Goal: Check status: Check status

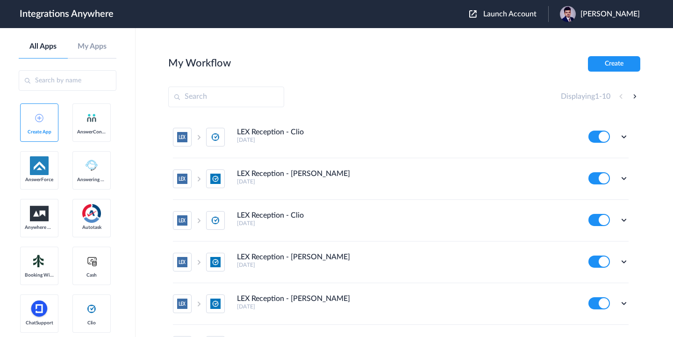
click at [68, 81] on input "text" at bounding box center [68, 80] width 98 height 21
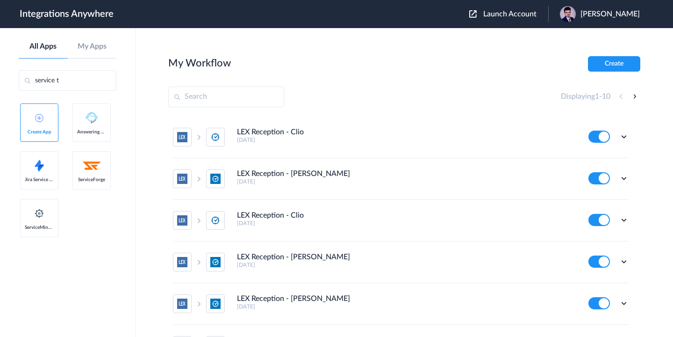
type input "service ti"
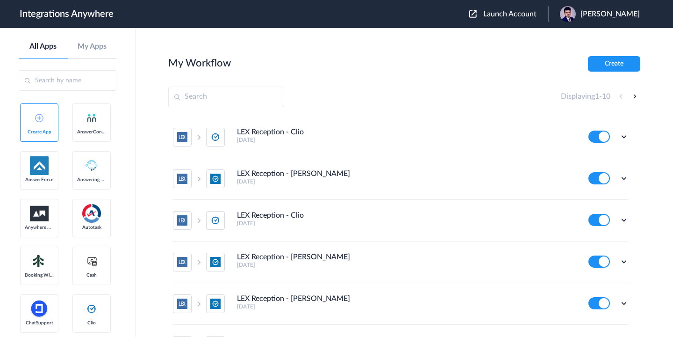
click at [484, 10] on span "Launch Account" at bounding box center [510, 13] width 53 height 7
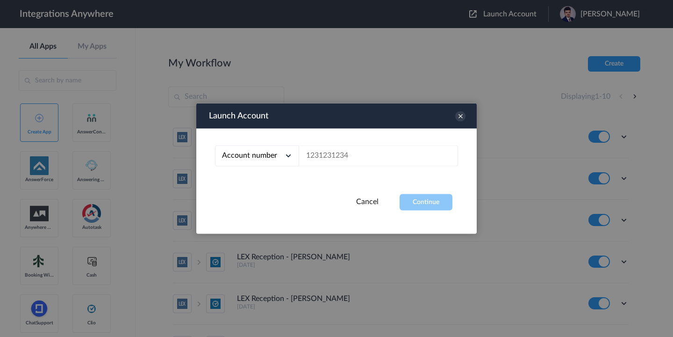
click at [405, 166] on div "Account number Account number Email address" at bounding box center [336, 161] width 281 height 65
click at [403, 158] on input "text" at bounding box center [378, 155] width 159 height 21
paste input "8773814610"
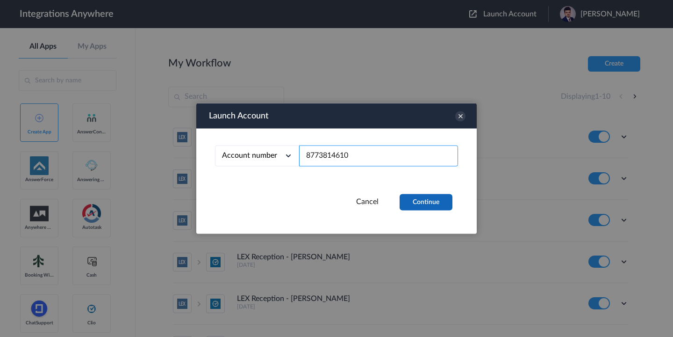
type input "8773814610"
click at [416, 198] on button "Continue" at bounding box center [426, 202] width 53 height 16
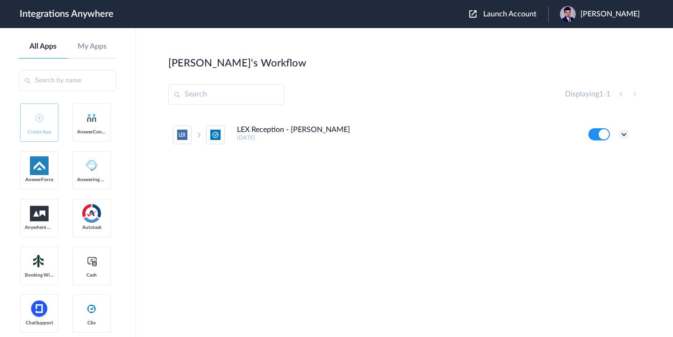
click at [625, 136] on icon at bounding box center [624, 134] width 9 height 9
click at [592, 175] on link "Task history" at bounding box center [597, 173] width 45 height 7
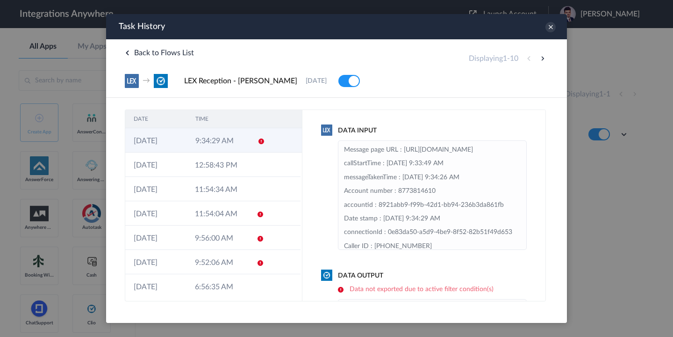
click at [209, 143] on td "9:34:29 AM" at bounding box center [218, 140] width 62 height 24
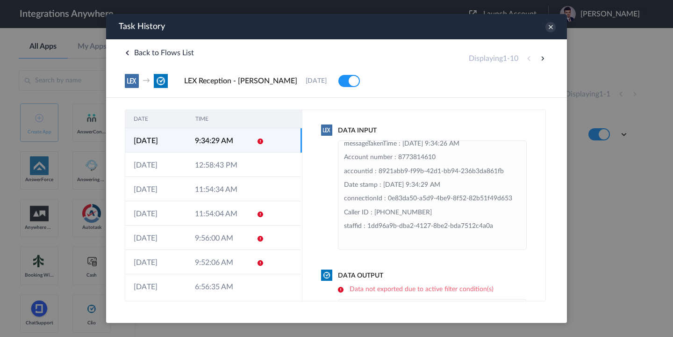
scroll to position [109, 0]
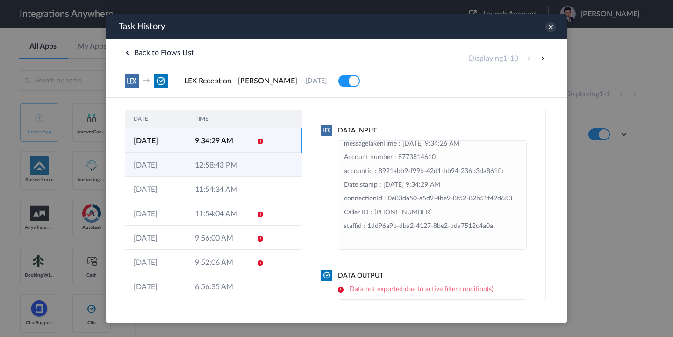
click at [203, 161] on td "12:58:43 PM" at bounding box center [217, 164] width 61 height 24
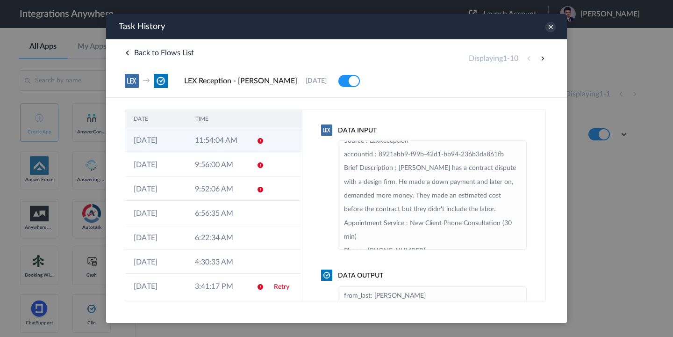
scroll to position [77, 0]
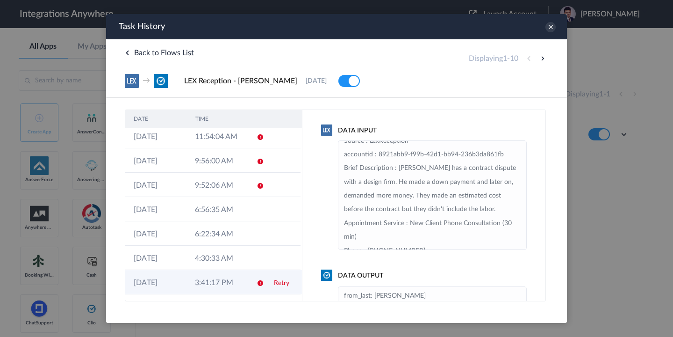
click at [197, 280] on td "3:41:17 PM" at bounding box center [217, 282] width 61 height 24
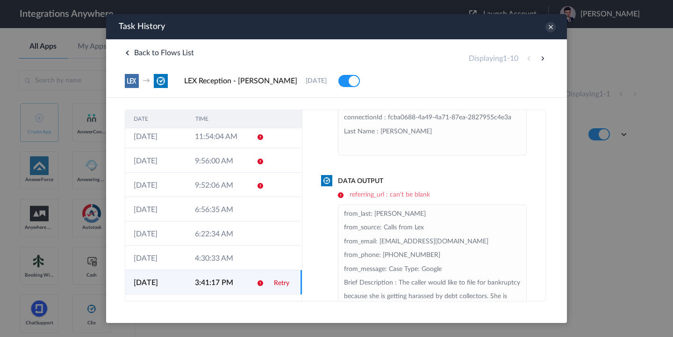
scroll to position [112, 0]
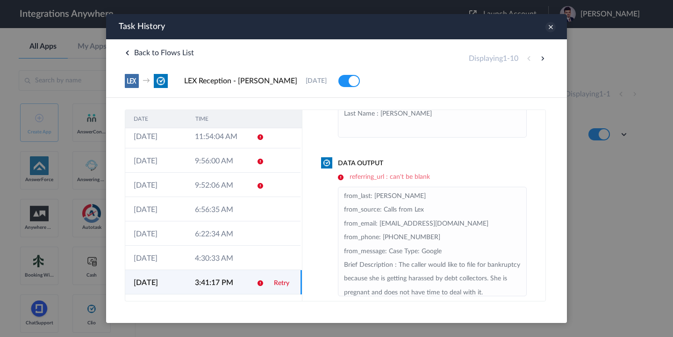
click at [551, 26] on icon at bounding box center [551, 27] width 10 height 10
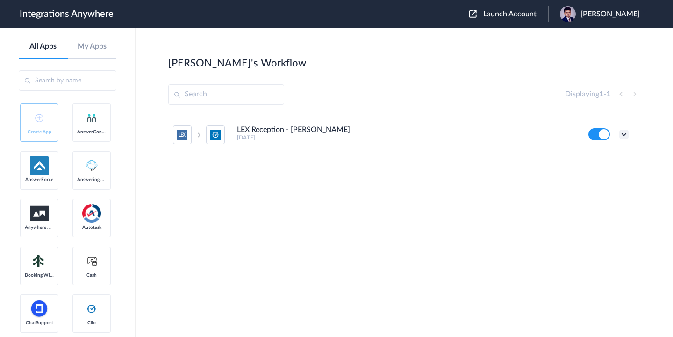
click at [622, 134] on icon at bounding box center [624, 134] width 9 height 9
click at [594, 172] on link "Task history" at bounding box center [597, 173] width 45 height 7
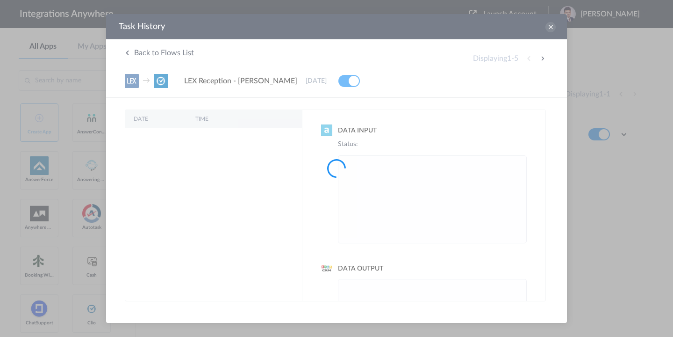
scroll to position [0, 0]
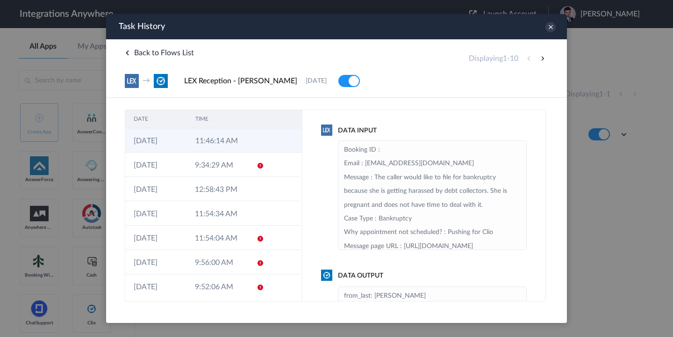
click at [202, 142] on td "11:46:14 AM" at bounding box center [218, 140] width 62 height 24
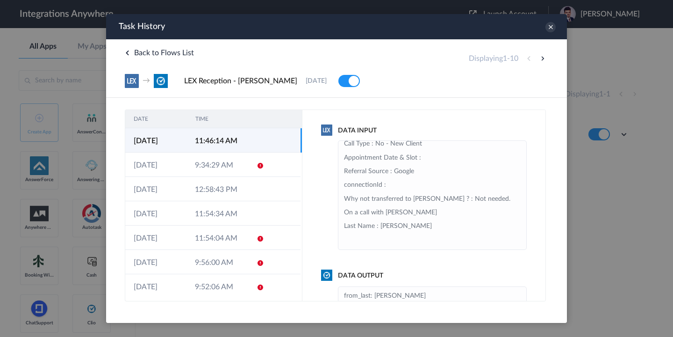
scroll to position [508, 0]
click at [550, 28] on icon at bounding box center [551, 27] width 10 height 10
